Goal: Task Accomplishment & Management: Use online tool/utility

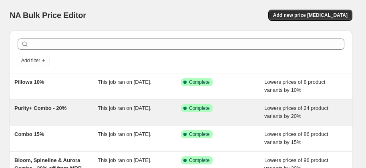
click at [99, 111] on span "This job ran on [DATE]." at bounding box center [125, 108] width 54 height 6
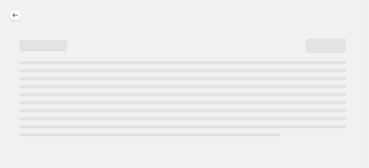
select select "percentage"
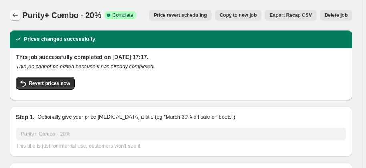
click at [14, 20] on button "Price change jobs" at bounding box center [15, 15] width 11 height 11
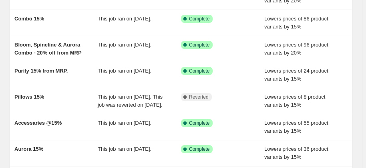
scroll to position [116, 0]
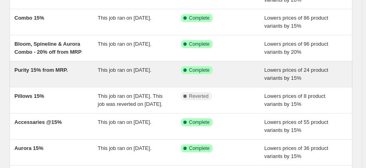
click at [45, 80] on div "Purity 15% from MRP. This job ran on [DATE]. Success Complete Complete Lowers p…" at bounding box center [181, 74] width 342 height 26
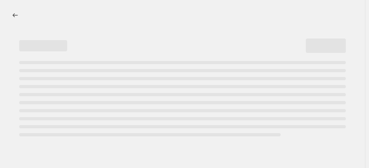
select select "percentage"
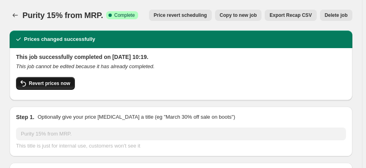
click at [59, 89] on button "Revert prices now" at bounding box center [45, 83] width 59 height 13
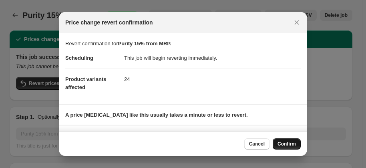
click at [289, 139] on button "Confirm" at bounding box center [286, 143] width 28 height 11
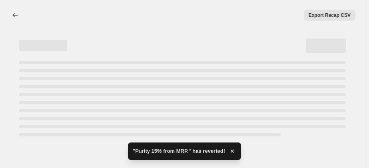
select select "percentage"
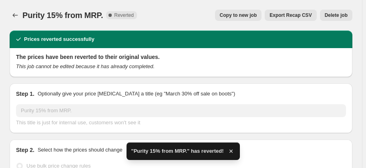
click at [248, 13] on span "Copy to new job" at bounding box center [238, 15] width 37 height 6
select select "percentage"
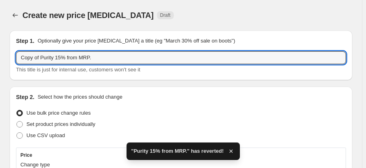
drag, startPoint x: 39, startPoint y: 57, endPoint x: -77, endPoint y: 83, distance: 118.9
click at [0, 83] on html "Home Settings Plans Skip to content Create new price [MEDICAL_DATA]. This page …" at bounding box center [183, 84] width 366 height 168
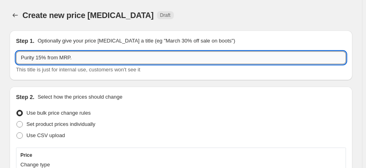
click at [41, 58] on input "Purity 15% from MRP." at bounding box center [181, 57] width 330 height 13
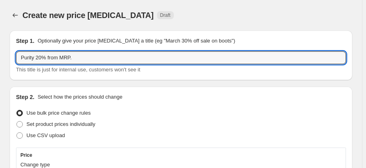
type input "Purity 20% from MRP."
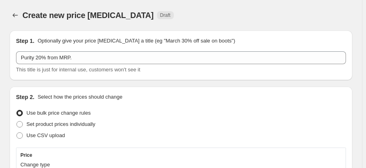
click at [158, 97] on div "Step 2. Select how the prices should change" at bounding box center [181, 97] width 330 height 8
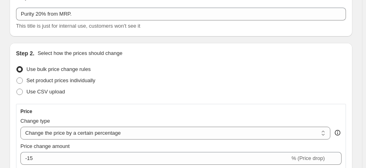
scroll to position [58, 0]
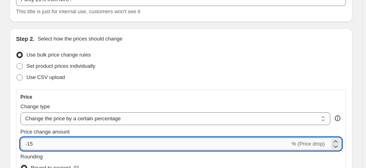
click at [136, 148] on input "-15" at bounding box center [154, 143] width 269 height 13
type input "-1"
type input "-20"
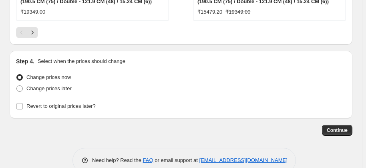
scroll to position [986, 0]
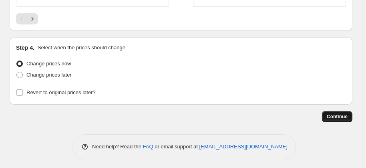
click at [336, 113] on span "Continue" at bounding box center [336, 116] width 21 height 6
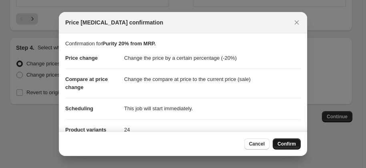
click at [291, 144] on span "Confirm" at bounding box center [286, 143] width 18 height 6
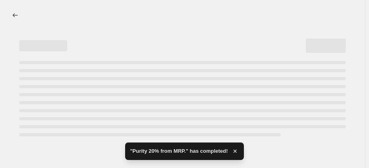
select select "percentage"
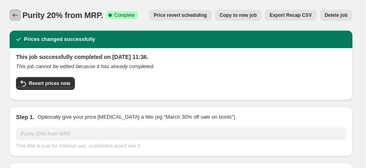
click at [16, 14] on icon "Price change jobs" at bounding box center [15, 15] width 8 height 8
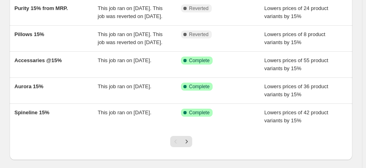
scroll to position [218, 0]
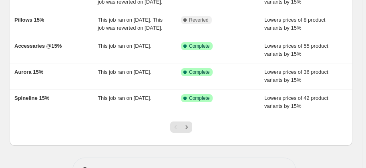
click at [97, 84] on div "Aurora 15%" at bounding box center [55, 76] width 83 height 16
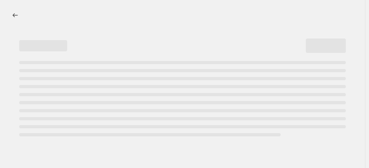
select select "percentage"
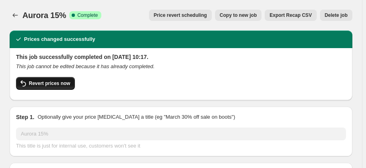
click at [58, 86] on button "Revert prices now" at bounding box center [45, 83] width 59 height 13
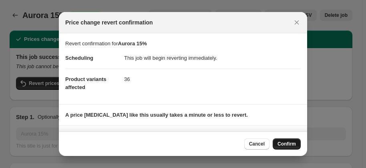
click at [285, 146] on span "Confirm" at bounding box center [286, 143] width 18 height 6
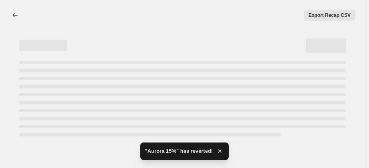
select select "percentage"
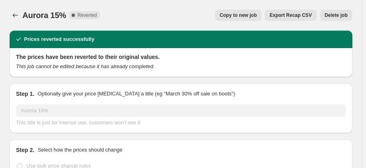
click at [242, 14] on span "Copy to new job" at bounding box center [238, 15] width 37 height 6
select select "percentage"
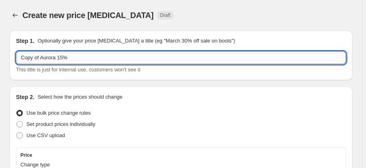
click at [62, 60] on input "Copy of Aurora 15%" at bounding box center [181, 57] width 330 height 13
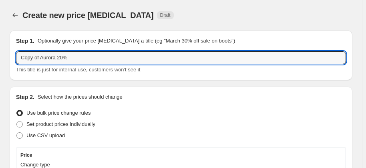
drag, startPoint x: 40, startPoint y: 59, endPoint x: -14, endPoint y: 60, distance: 54.8
click at [0, 60] on html "Home Settings Plans Skip to content Create new price [MEDICAL_DATA]. This page …" at bounding box center [183, 84] width 366 height 168
type input "Aurora 20%"
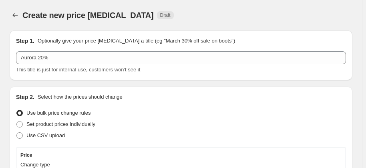
click at [197, 120] on div "Set product prices individually" at bounding box center [181, 123] width 330 height 11
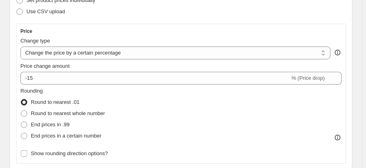
scroll to position [160, 0]
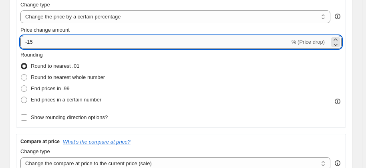
click at [212, 41] on input "-15" at bounding box center [154, 42] width 269 height 13
type input "-1"
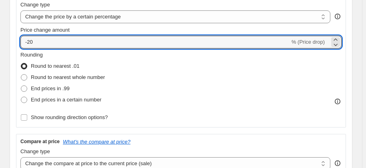
type input "-20"
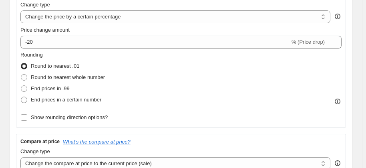
click at [214, 75] on div "Rounding Round to nearest .01 Round to nearest whole number End prices in .99 E…" at bounding box center [180, 78] width 321 height 54
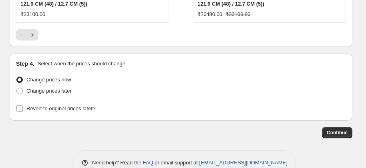
scroll to position [1034, 0]
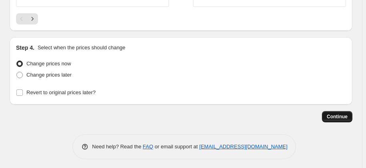
click at [340, 114] on span "Continue" at bounding box center [336, 116] width 21 height 6
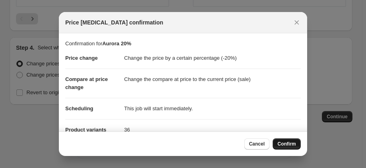
click at [279, 144] on span "Confirm" at bounding box center [286, 143] width 18 height 6
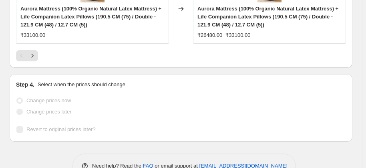
scroll to position [1055, 0]
drag, startPoint x: 363, startPoint y: 88, endPoint x: 369, endPoint y: 91, distance: 6.8
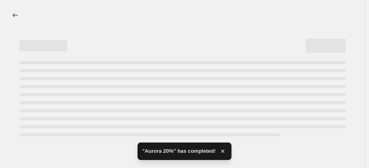
click at [369, 91] on div "Skip to content" at bounding box center [184, 84] width 369 height 168
select select "percentage"
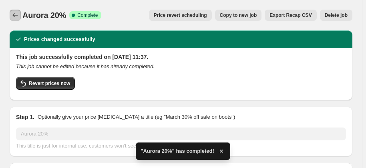
click at [14, 16] on icon "Price change jobs" at bounding box center [15, 15] width 8 height 8
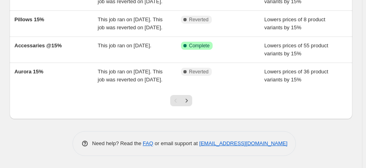
scroll to position [266, 0]
click at [192, 102] on button "Next" at bounding box center [186, 100] width 11 height 11
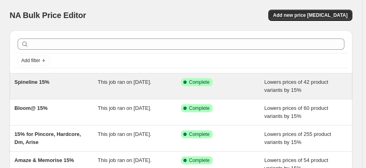
click at [153, 93] on div "This job ran on [DATE]." at bounding box center [139, 86] width 83 height 16
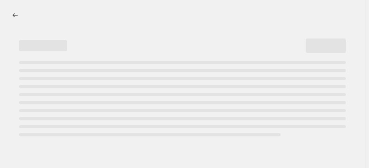
click at [153, 93] on div "Page loading" at bounding box center [182, 94] width 327 height 3
select select "percentage"
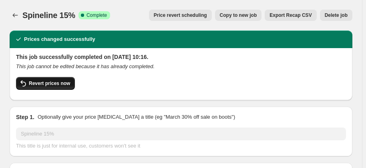
click at [45, 83] on span "Revert prices now" at bounding box center [49, 83] width 41 height 6
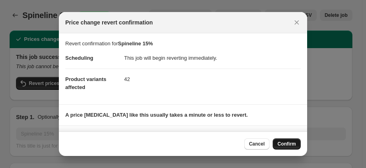
click at [282, 148] on button "Confirm" at bounding box center [286, 143] width 28 height 11
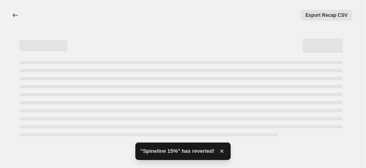
select select "percentage"
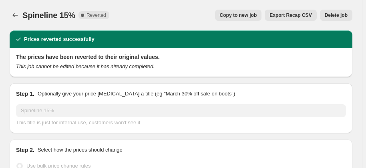
click at [249, 15] on span "Copy to new job" at bounding box center [238, 15] width 37 height 6
select select "percentage"
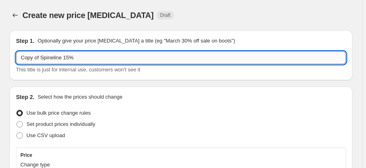
click at [42, 58] on input "Copy of Spineline 15%" at bounding box center [181, 57] width 330 height 13
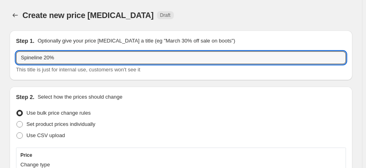
type input "Spineline 20%"
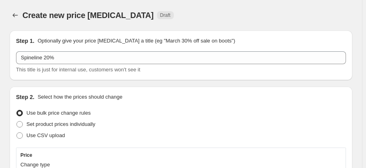
click at [150, 122] on div "Set product prices individually" at bounding box center [181, 123] width 330 height 11
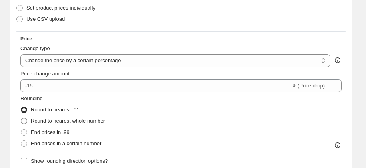
scroll to position [131, 0]
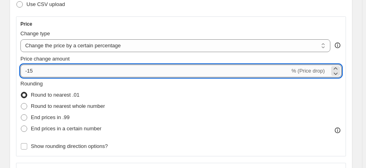
click at [121, 70] on input "-15" at bounding box center [154, 70] width 269 height 13
type input "-1"
type input "-20"
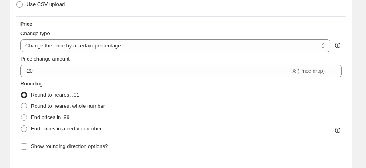
click at [179, 128] on div "Rounding Round to nearest .01 Round to nearest whole number End prices in .99 E…" at bounding box center [180, 107] width 321 height 54
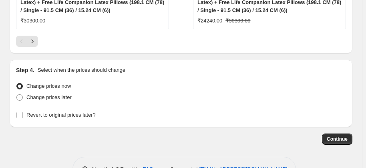
scroll to position [952, 0]
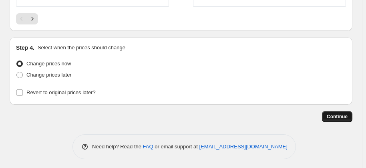
click at [336, 116] on span "Continue" at bounding box center [336, 116] width 21 height 6
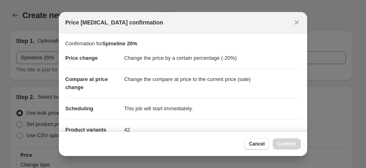
scroll to position [0, 0]
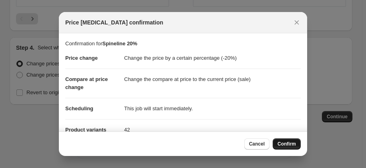
click at [286, 142] on span "Confirm" at bounding box center [286, 143] width 18 height 6
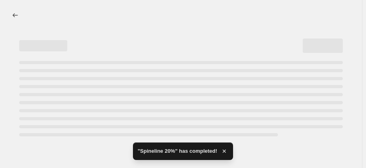
select select "percentage"
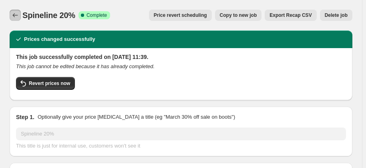
click at [19, 20] on button "Price change jobs" at bounding box center [15, 15] width 11 height 11
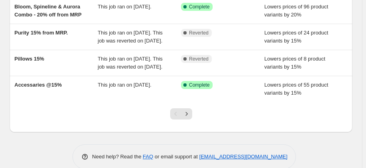
scroll to position [251, 0]
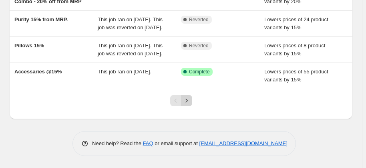
click at [190, 104] on icon "Next" at bounding box center [186, 100] width 8 height 8
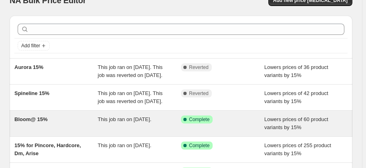
scroll to position [29, 0]
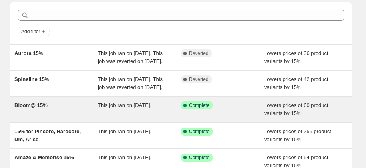
click at [139, 117] on div "This job ran on [DATE]." at bounding box center [139, 109] width 83 height 16
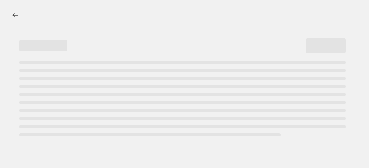
select select "percentage"
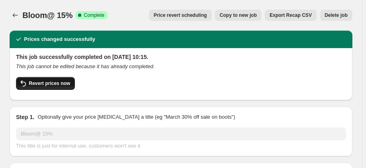
click at [60, 81] on span "Revert prices now" at bounding box center [49, 83] width 41 height 6
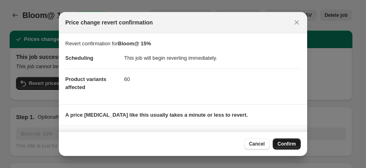
click at [284, 143] on span "Confirm" at bounding box center [286, 143] width 18 height 6
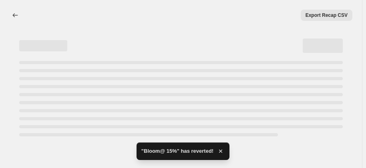
select select "percentage"
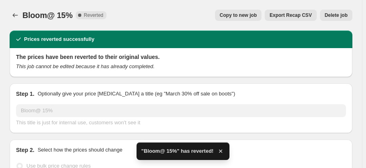
click at [245, 19] on button "Copy to new job" at bounding box center [238, 15] width 47 height 11
select select "percentage"
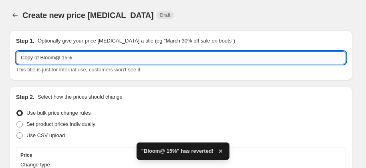
click at [40, 54] on input "Copy of Bloom@ 15%" at bounding box center [181, 57] width 330 height 13
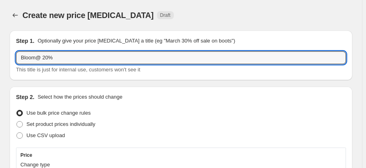
type input "Bloom@ 20%"
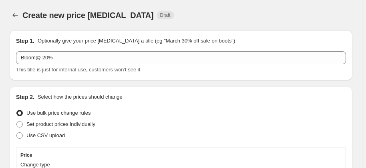
click at [135, 124] on div "Set product prices individually" at bounding box center [181, 123] width 330 height 11
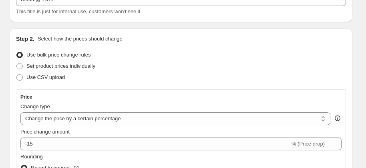
scroll to position [72, 0]
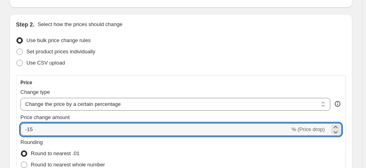
click at [135, 125] on input "-15" at bounding box center [154, 129] width 269 height 13
type input "-1"
type input "-20"
click at [157, 146] on div "Rounding Round to nearest .01 Round to nearest whole number End prices in .99 E…" at bounding box center [180, 165] width 321 height 54
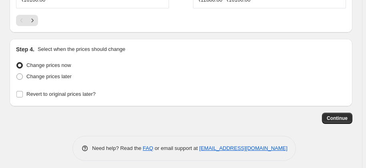
scroll to position [952, 0]
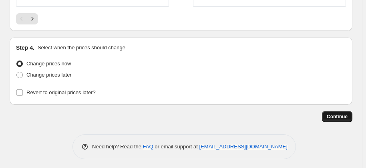
click at [347, 113] on span "Continue" at bounding box center [336, 116] width 21 height 6
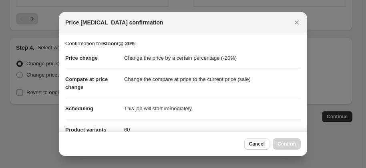
click at [289, 142] on div "Cancel Confirm" at bounding box center [272, 143] width 56 height 11
click at [292, 140] on button "Confirm" at bounding box center [286, 143] width 28 height 11
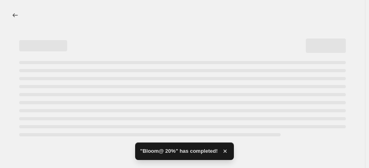
select select "percentage"
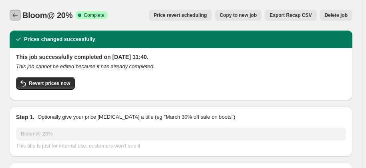
click at [18, 13] on icon "Price change jobs" at bounding box center [15, 15] width 8 height 8
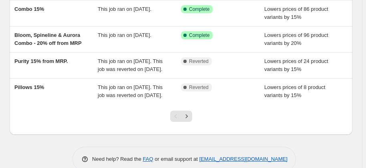
scroll to position [258, 0]
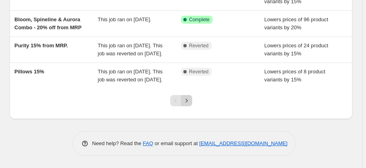
click at [186, 104] on icon "Next" at bounding box center [186, 100] width 8 height 8
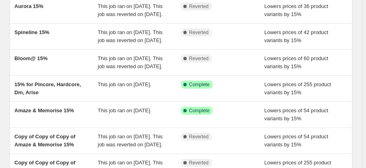
scroll to position [116, 0]
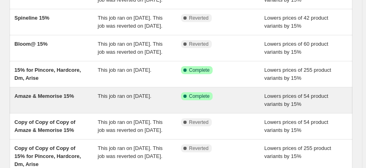
click at [151, 99] on span "This job ran on [DATE]." at bounding box center [125, 96] width 54 height 6
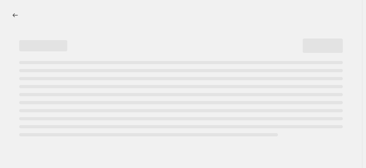
select select "percentage"
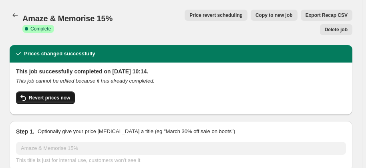
click at [51, 94] on span "Revert prices now" at bounding box center [49, 97] width 41 height 6
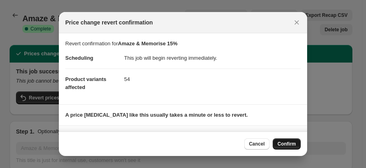
click at [286, 144] on span "Confirm" at bounding box center [286, 143] width 18 height 6
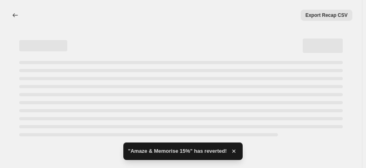
select select "percentage"
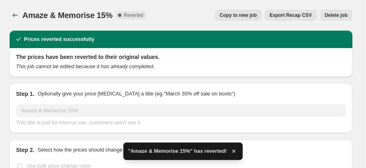
click at [243, 19] on button "Copy to new job" at bounding box center [238, 15] width 47 height 11
select select "percentage"
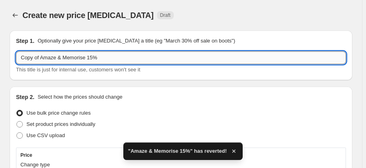
click at [40, 58] on input "Copy of Amaze & Memorise 15%" at bounding box center [181, 57] width 330 height 13
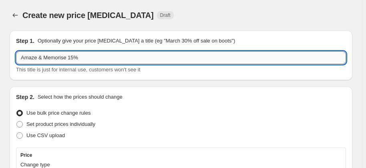
click at [73, 58] on input "Amaze & Memorise 15%" at bounding box center [181, 57] width 330 height 13
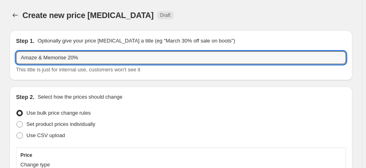
type input "Amaze & Memorise 20%"
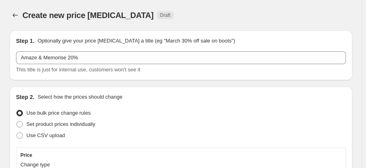
click at [141, 122] on div "Set product prices individually" at bounding box center [181, 123] width 330 height 11
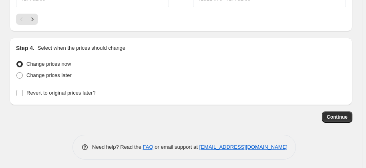
scroll to position [1000, 0]
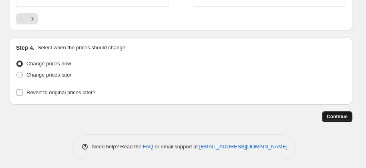
click at [342, 113] on span "Continue" at bounding box center [336, 116] width 21 height 6
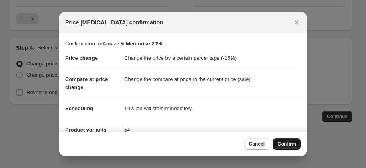
click at [279, 144] on span "Confirm" at bounding box center [286, 143] width 18 height 6
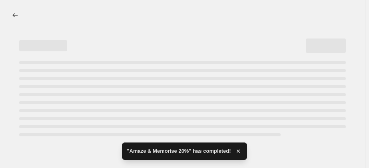
select select "percentage"
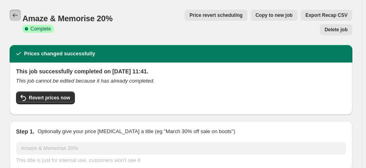
click at [13, 19] on icon "Price change jobs" at bounding box center [15, 15] width 8 height 8
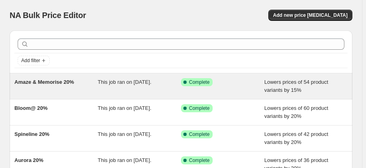
click at [150, 84] on span "This job ran on [DATE]." at bounding box center [125, 82] width 54 height 6
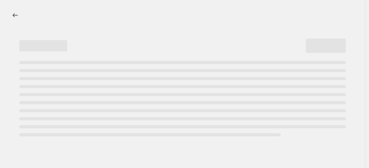
select select "percentage"
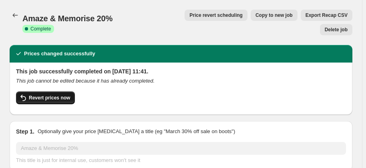
click at [53, 94] on span "Revert prices now" at bounding box center [49, 97] width 41 height 6
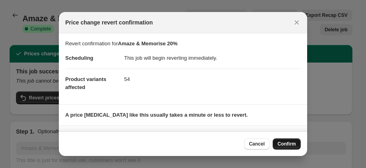
click at [287, 144] on span "Confirm" at bounding box center [286, 143] width 18 height 6
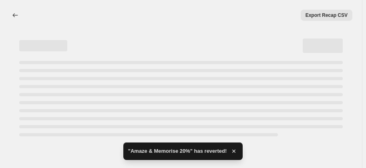
select select "percentage"
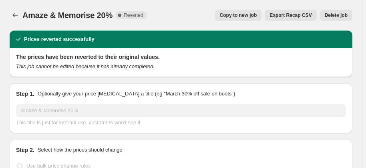
click at [236, 12] on span "Copy to new job" at bounding box center [238, 15] width 37 height 6
select select "percentage"
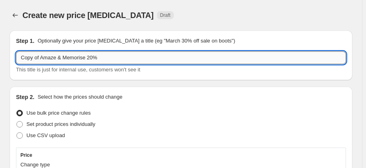
click at [40, 57] on input "Copy of Amaze & Memorise 20%" at bounding box center [181, 57] width 330 height 13
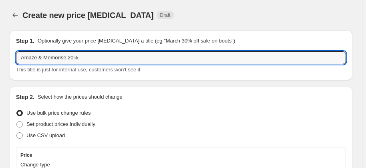
type input "Amaze & Memorise 20%"
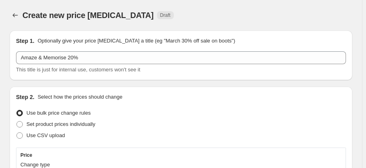
click at [136, 114] on div "Use bulk price change rules" at bounding box center [181, 112] width 330 height 11
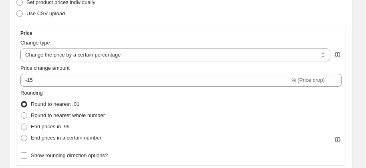
scroll to position [145, 0]
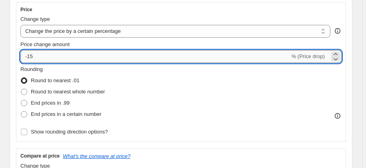
click at [101, 54] on input "-15" at bounding box center [154, 56] width 269 height 13
type input "-1"
type input "-20"
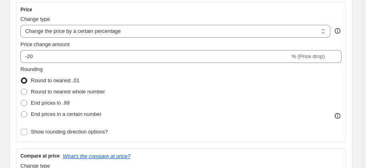
click at [134, 96] on div "Rounding Round to nearest .01 Round to nearest whole number End prices in .99 E…" at bounding box center [180, 92] width 321 height 54
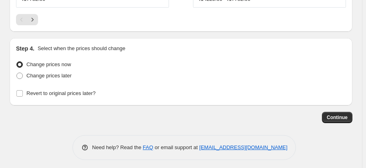
scroll to position [1000, 0]
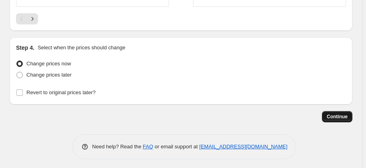
click at [346, 113] on span "Continue" at bounding box center [336, 116] width 21 height 6
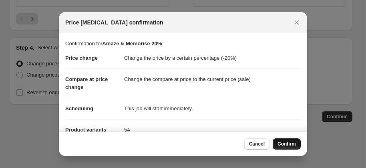
click at [288, 146] on span "Confirm" at bounding box center [286, 143] width 18 height 6
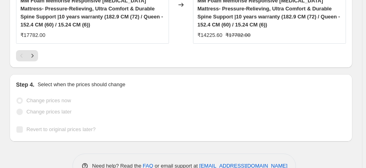
scroll to position [1021, 0]
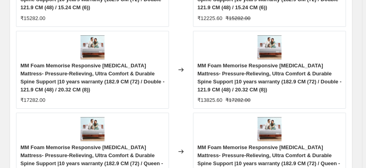
scroll to position [0, 0]
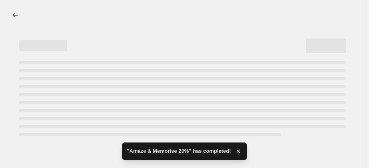
drag, startPoint x: 369, startPoint y: 102, endPoint x: 369, endPoint y: 7, distance: 95.6
click at [369, 7] on html "Home Settings Plans Skip to content "Amaze & Memorise 20%" has completed!" at bounding box center [184, 84] width 369 height 168
select select "percentage"
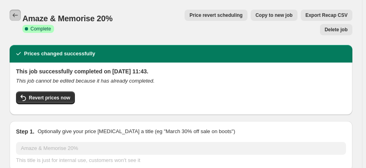
click at [14, 17] on icon "Price change jobs" at bounding box center [15, 15] width 8 height 8
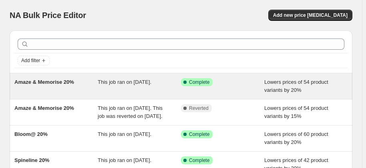
click at [129, 83] on span "This job ran on [DATE]." at bounding box center [125, 82] width 54 height 6
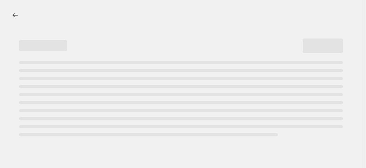
select select "percentage"
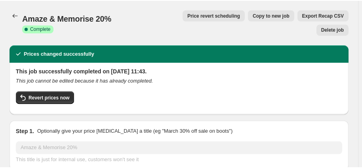
scroll to position [146, 0]
